Goal: Task Accomplishment & Management: Manage account settings

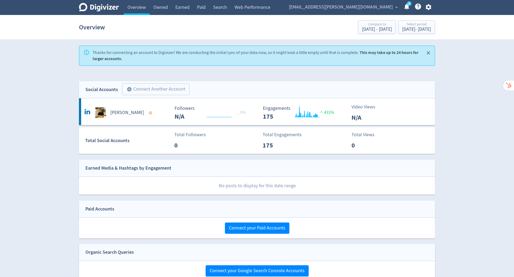
click at [429, 6] on icon "button" at bounding box center [428, 7] width 6 height 6
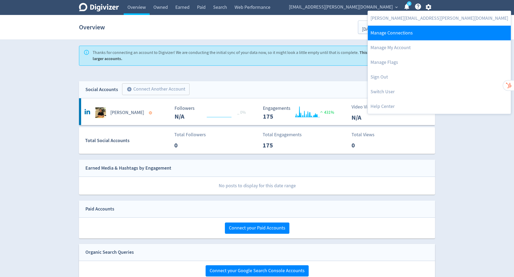
click at [413, 35] on link "Manage Connections" at bounding box center [439, 33] width 143 height 15
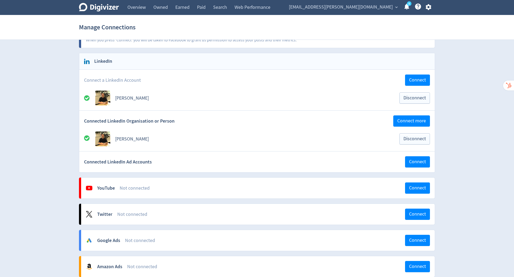
scroll to position [53, 0]
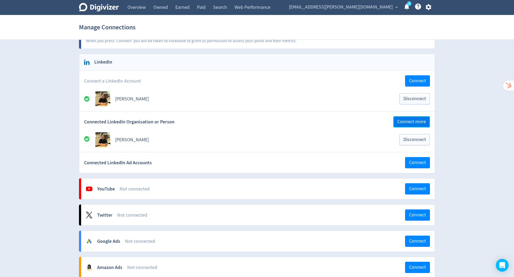
click at [410, 121] on span "Connect more" at bounding box center [411, 122] width 29 height 5
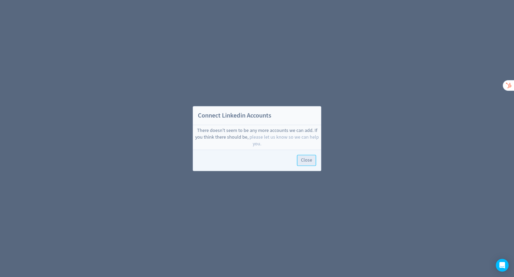
click at [308, 164] on button "Close" at bounding box center [306, 160] width 19 height 11
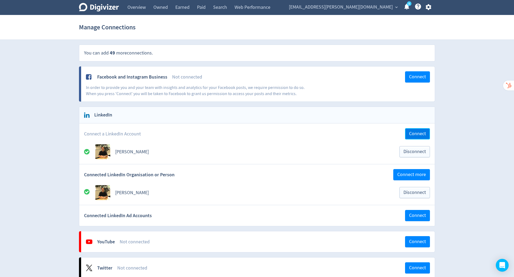
click at [422, 134] on span "Connect" at bounding box center [417, 134] width 17 height 5
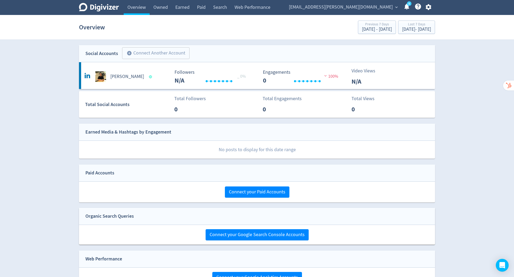
click at [393, 5] on button "[EMAIL_ADDRESS][PERSON_NAME][DOMAIN_NAME] expand_more" at bounding box center [343, 7] width 112 height 9
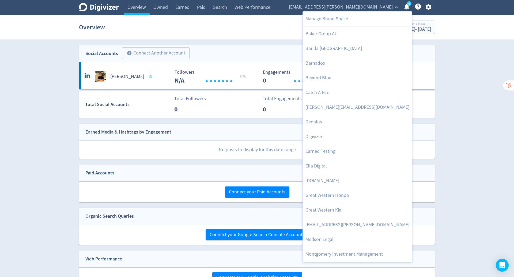
click at [429, 6] on div at bounding box center [257, 138] width 514 height 277
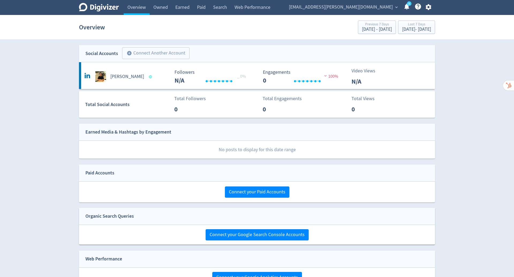
click at [429, 6] on div "Manage Brand Space Baker Group AU Barilla Australia Barnados Beyond Blue Catch …" at bounding box center [257, 138] width 514 height 277
click at [428, 8] on icon "button" at bounding box center [428, 6] width 7 height 7
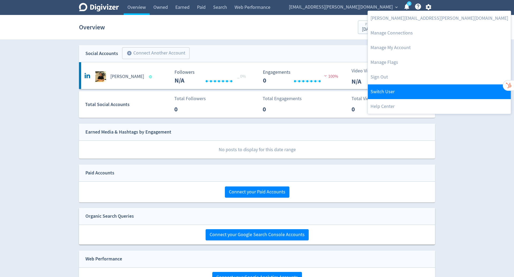
click at [397, 89] on link "Switch User" at bounding box center [439, 92] width 143 height 15
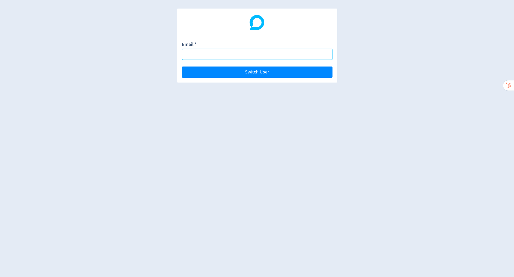
click at [264, 55] on input "Email *" at bounding box center [257, 55] width 151 height 12
paste input "rick@icb.org.au"
type input "rick@icb.org.au"
click at [182, 67] on button "Switch User" at bounding box center [257, 72] width 151 height 11
